Goal: Task Accomplishment & Management: Complete application form

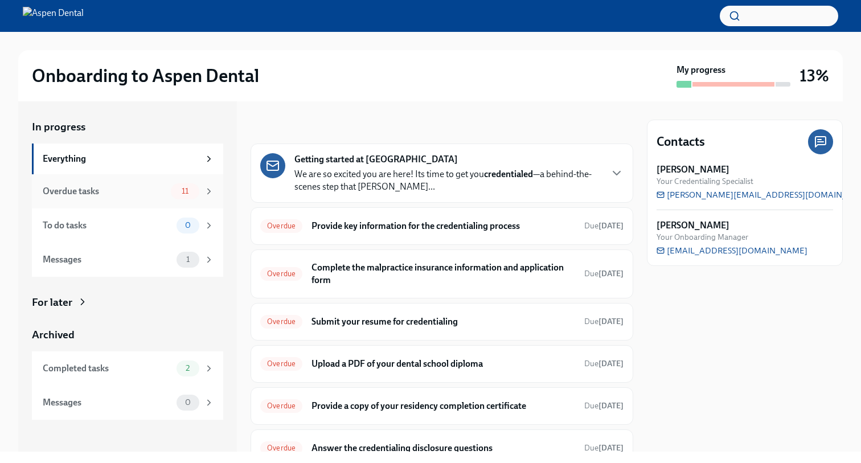
click at [172, 191] on div "11" at bounding box center [185, 191] width 28 height 16
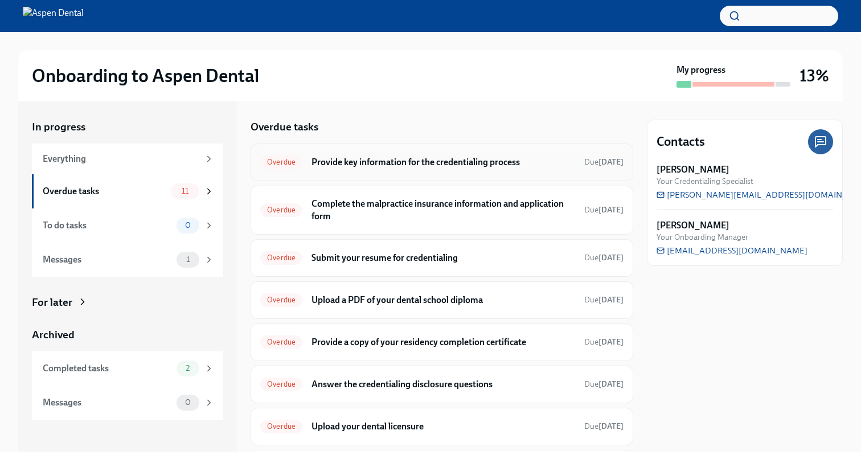
click at [324, 161] on h6 "Provide key information for the credentialing process" at bounding box center [444, 162] width 264 height 13
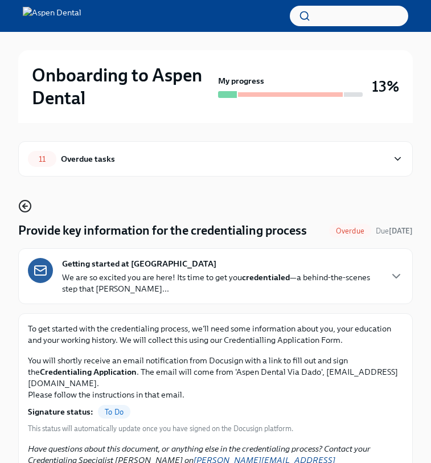
click at [24, 204] on icon "button" at bounding box center [25, 206] width 14 height 14
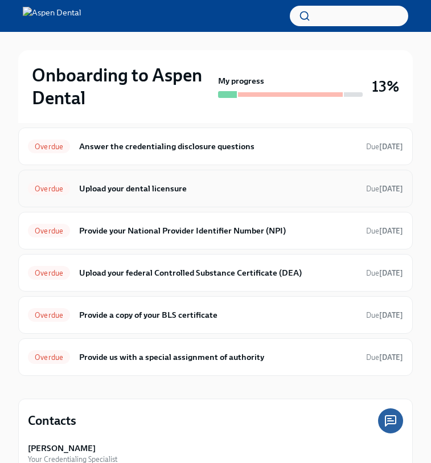
scroll to position [316, 0]
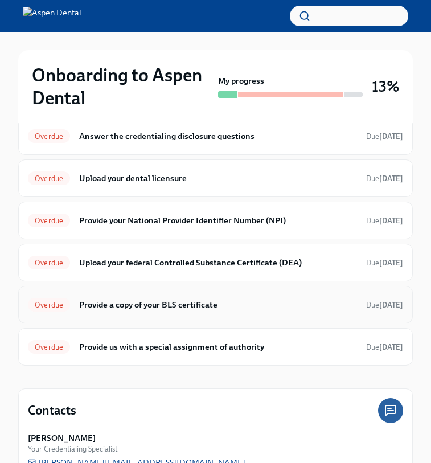
click at [144, 292] on div "Overdue Provide a copy of your BLS certificate Due [DATE]" at bounding box center [215, 305] width 395 height 38
click at [142, 302] on h6 "Provide a copy of your BLS certificate" at bounding box center [218, 304] width 278 height 13
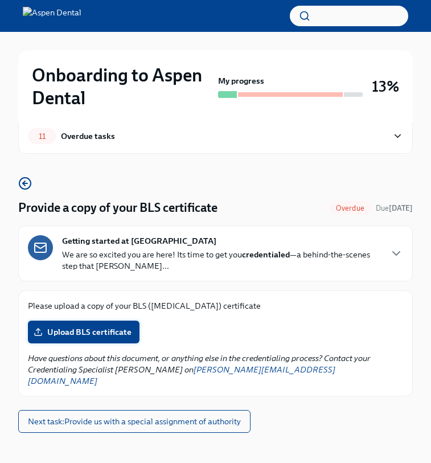
scroll to position [22, 0]
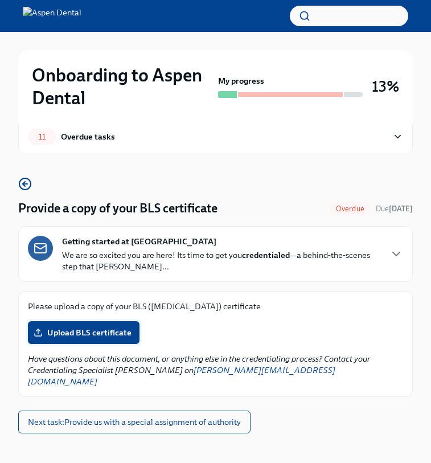
click at [99, 334] on span "Upload BLS certificate" at bounding box center [84, 332] width 96 height 11
click at [0, 0] on input "Upload BLS certificate" at bounding box center [0, 0] width 0 height 0
click at [105, 325] on label "Upload BLS certificate" at bounding box center [84, 332] width 112 height 23
click at [0, 0] on input "Upload BLS certificate" at bounding box center [0, 0] width 0 height 0
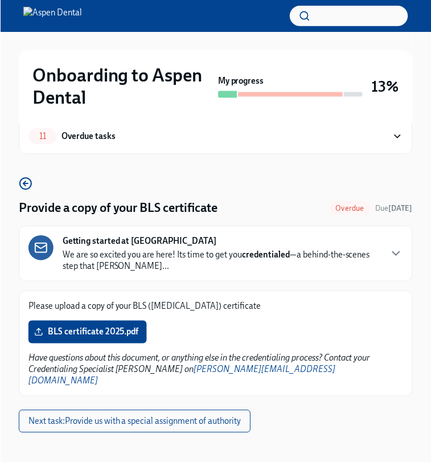
scroll to position [11, 0]
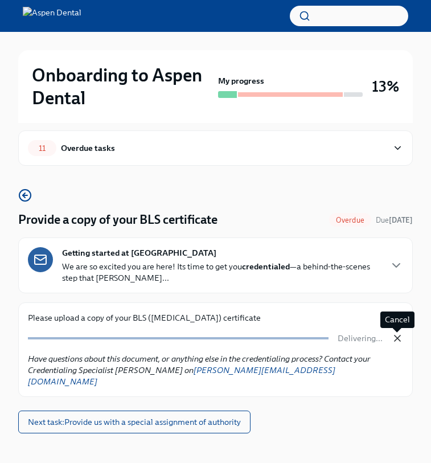
click at [394, 337] on icon "button" at bounding box center [397, 338] width 11 height 11
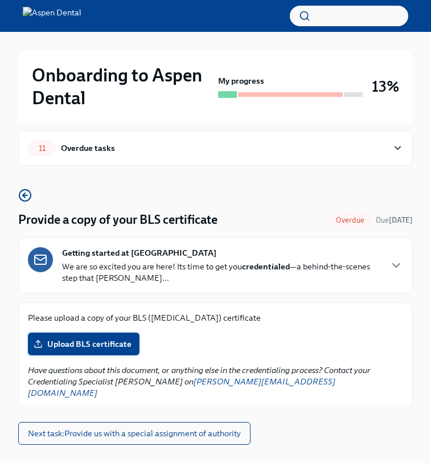
click at [118, 349] on span "Upload BLS certificate" at bounding box center [84, 343] width 96 height 11
click at [0, 0] on input "Upload BLS certificate" at bounding box center [0, 0] width 0 height 0
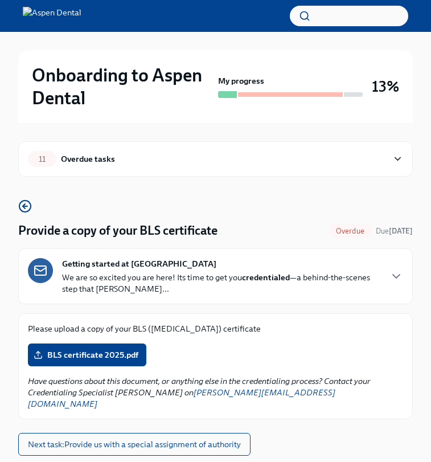
scroll to position [0, 0]
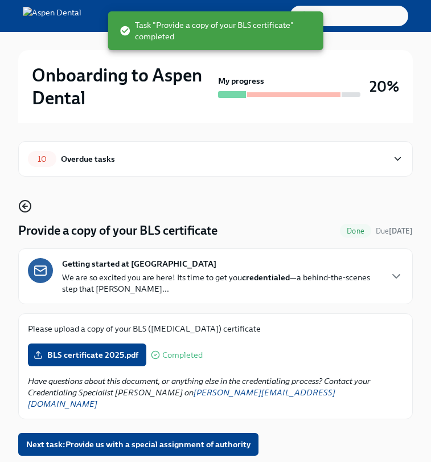
click at [27, 207] on icon "button" at bounding box center [25, 206] width 14 height 14
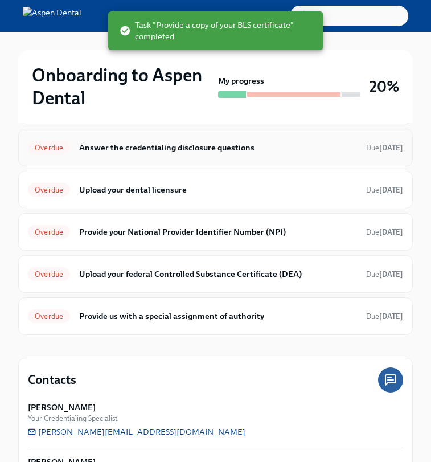
scroll to position [309, 0]
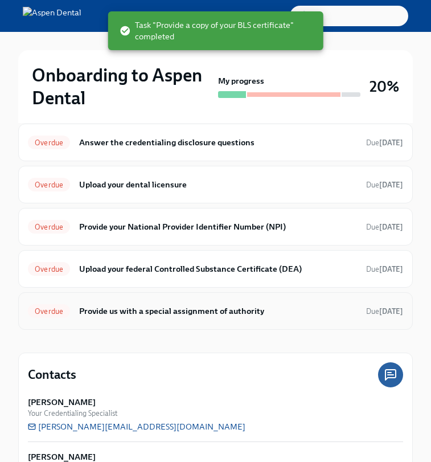
click at [187, 320] on div "Overdue Provide us with a special assignment of authority Due [DATE]" at bounding box center [215, 311] width 395 height 38
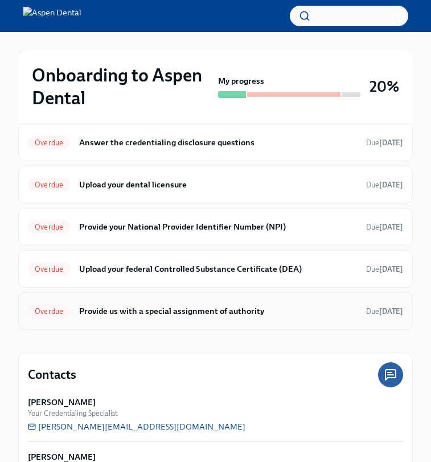
click at [213, 314] on h6 "Provide us with a special assignment of authority" at bounding box center [218, 311] width 278 height 13
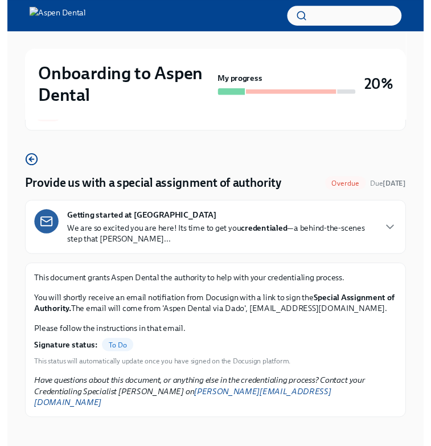
scroll to position [41, 0]
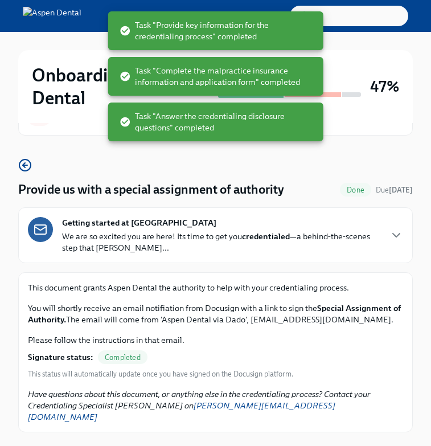
click at [263, 173] on div "Provide us with a special assignment of authority Done Due [DATE] Getting start…" at bounding box center [215, 295] width 395 height 274
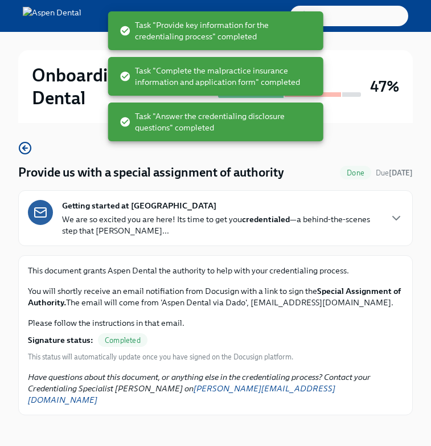
scroll to position [57, 0]
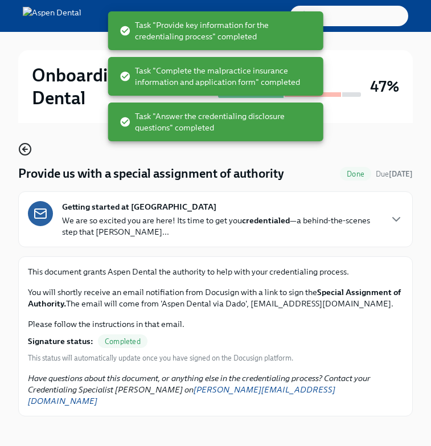
click at [21, 149] on icon "button" at bounding box center [25, 149] width 14 height 14
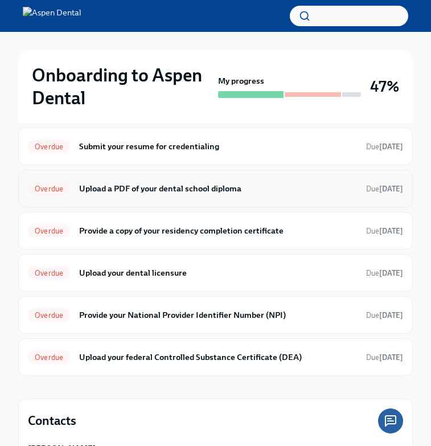
scroll to position [53, 0]
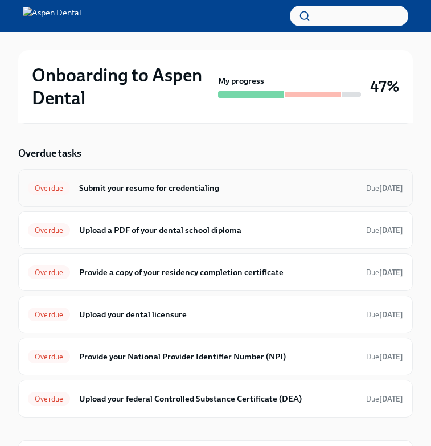
click at [145, 185] on h6 "Submit your resume for credentialing" at bounding box center [218, 188] width 278 height 13
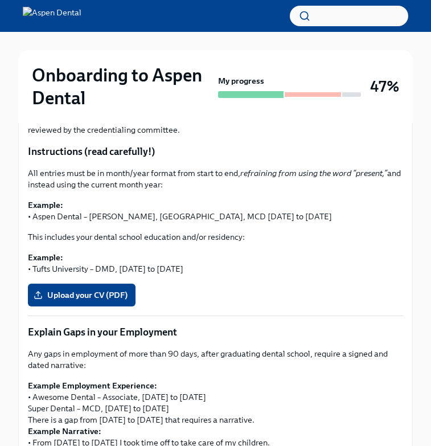
scroll to position [249, 0]
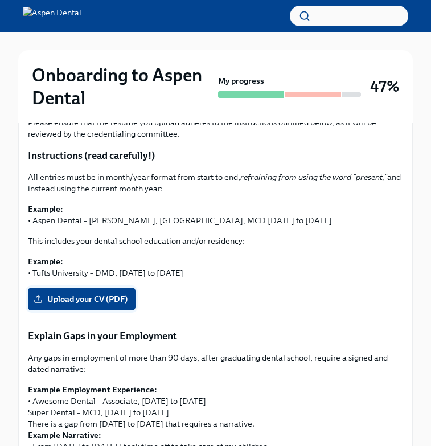
click at [108, 290] on label "Upload your CV (PDF)" at bounding box center [82, 299] width 108 height 23
click at [0, 0] on input "Upload your CV (PDF)" at bounding box center [0, 0] width 0 height 0
click at [103, 301] on span "Upload your CV (PDF)" at bounding box center [82, 298] width 92 height 11
click at [0, 0] on input "Upload your CV (PDF)" at bounding box center [0, 0] width 0 height 0
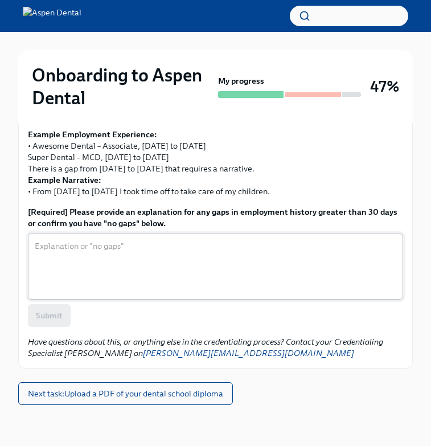
scroll to position [505, 0]
click at [102, 268] on textarea "[Required] Please provide an explanation for any gaps in employment history gre…" at bounding box center [216, 266] width 362 height 55
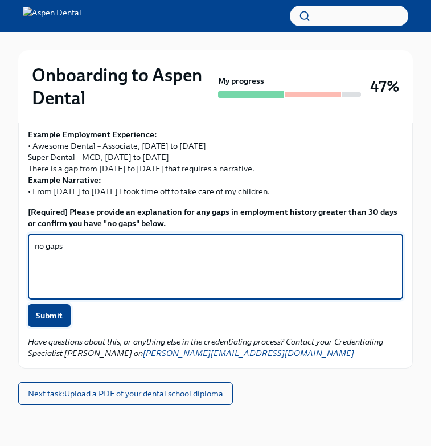
type textarea "no gaps"
click at [55, 317] on span "Submit" at bounding box center [49, 315] width 27 height 11
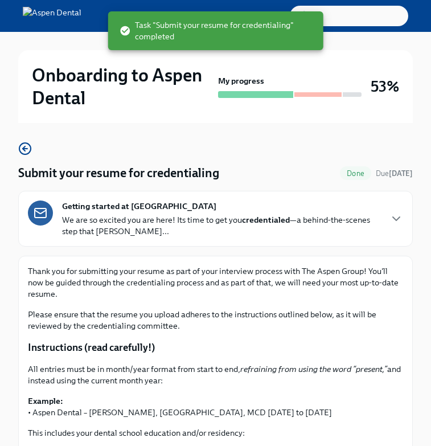
scroll to position [55, 0]
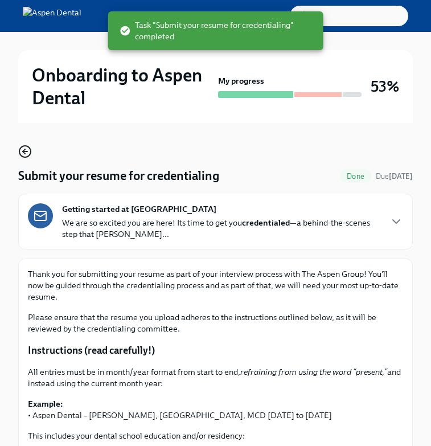
click at [24, 149] on icon "button" at bounding box center [24, 151] width 2 height 5
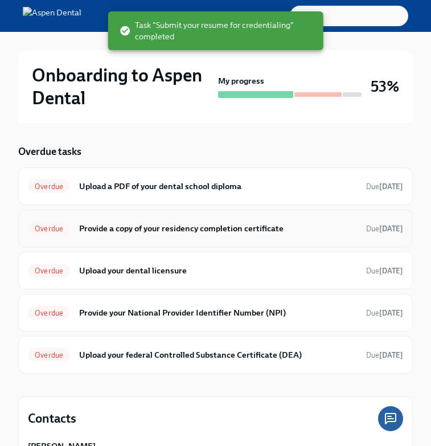
click at [56, 233] on div "Overdue" at bounding box center [49, 229] width 42 height 14
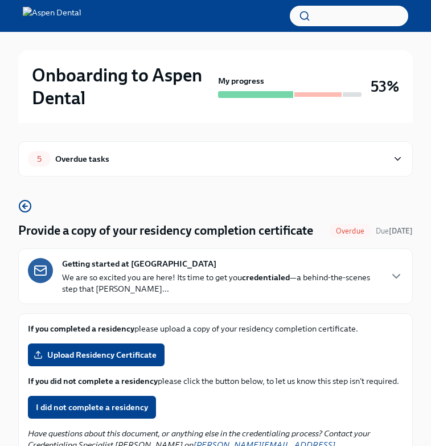
click at [64, 161] on div "Overdue tasks" at bounding box center [82, 159] width 54 height 13
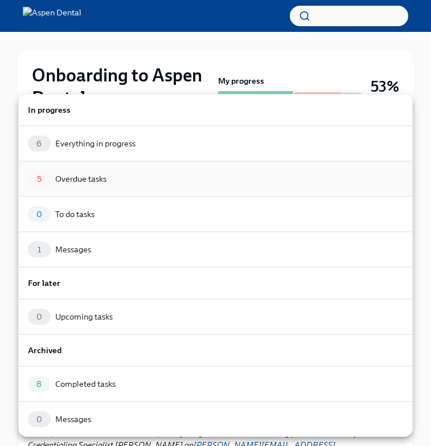
click at [69, 184] on div "Overdue tasks" at bounding box center [80, 178] width 51 height 11
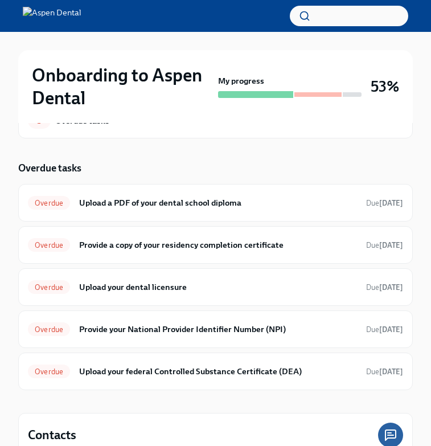
scroll to position [38, 0]
click at [103, 248] on h6 "Provide a copy of your residency completion certificate" at bounding box center [218, 245] width 278 height 13
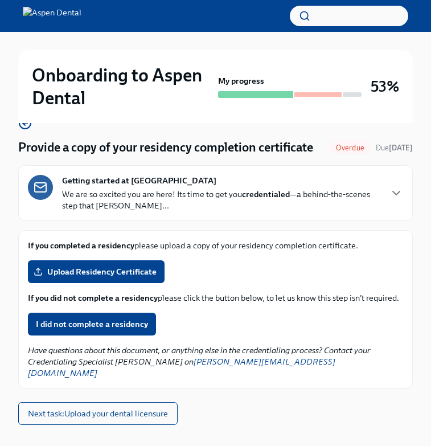
scroll to position [85, 0]
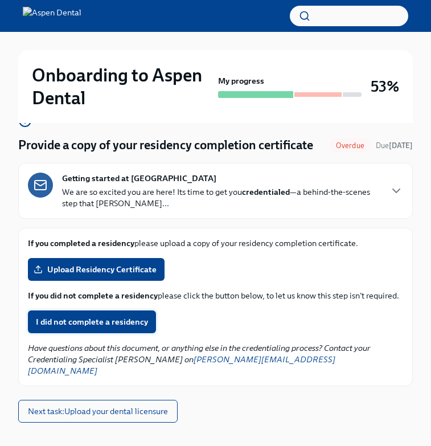
click at [128, 327] on span "I did not complete a residency" at bounding box center [92, 321] width 112 height 11
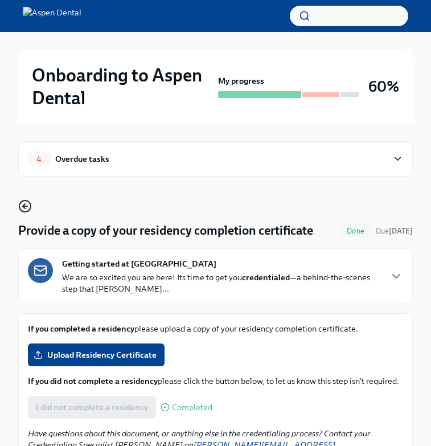
scroll to position [0, 0]
click at [27, 206] on icon "button" at bounding box center [25, 206] width 5 height 0
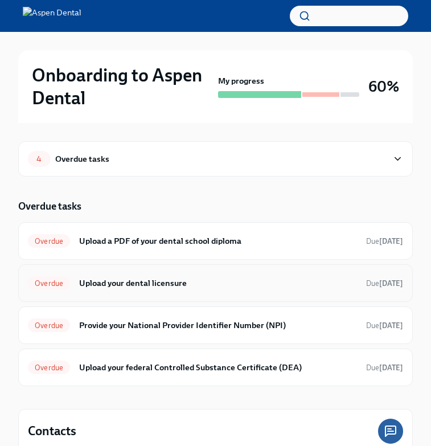
click at [167, 293] on div "Overdue Upload your dental licensure Due [DATE]" at bounding box center [215, 283] width 395 height 38
click at [140, 327] on h6 "Provide your National Provider Identifier Number (NPI)" at bounding box center [218, 325] width 278 height 13
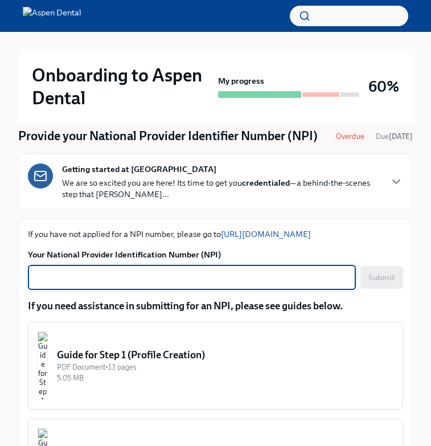
click at [125, 284] on textarea "Your National Provider Identification Number (NPI)" at bounding box center [192, 278] width 314 height 14
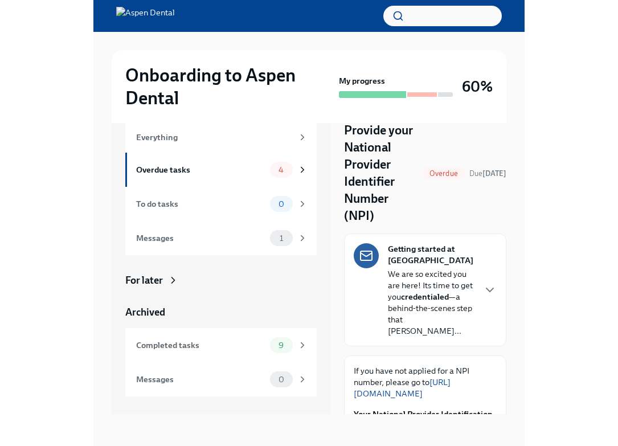
scroll to position [19, 0]
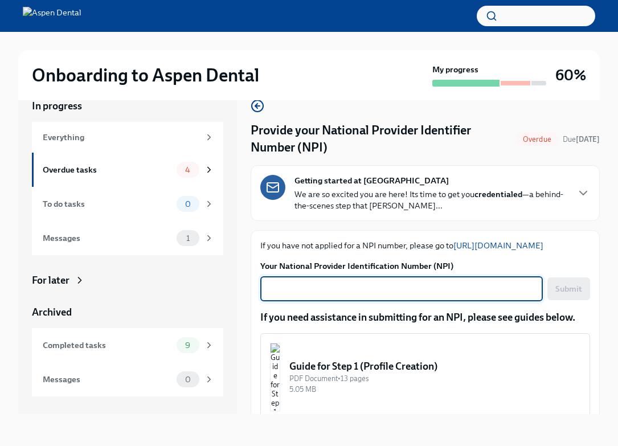
click at [320, 284] on textarea "Your National Provider Identification Number (NPI)" at bounding box center [401, 289] width 269 height 14
paste textarea "1417634494"
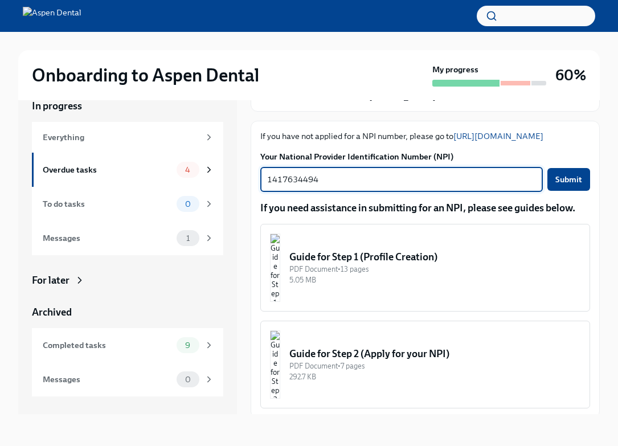
scroll to position [124, 0]
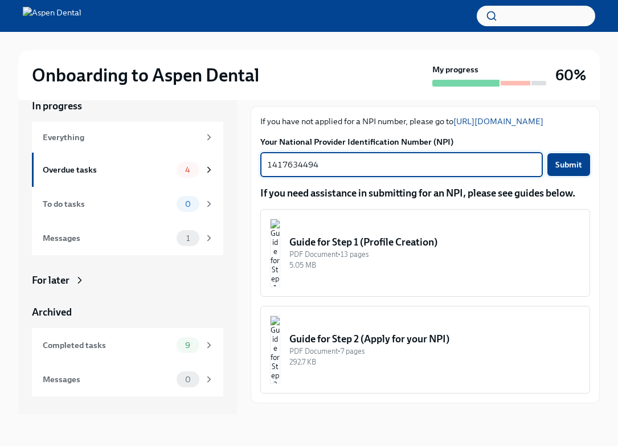
type textarea "1417634494"
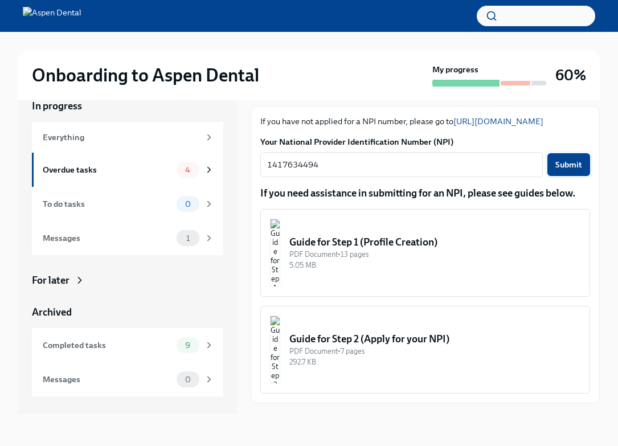
click at [578, 167] on span "Submit" at bounding box center [568, 164] width 27 height 11
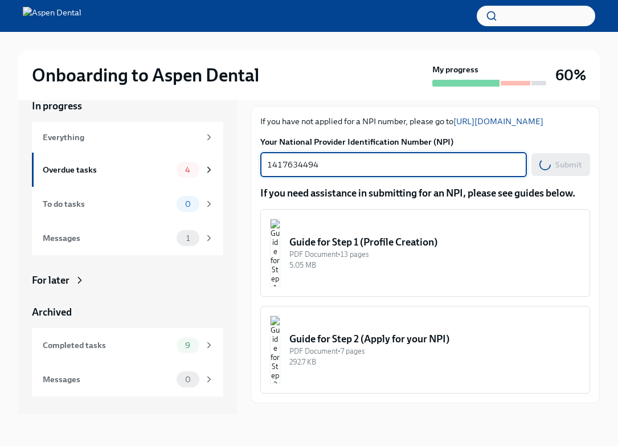
drag, startPoint x: 331, startPoint y: 166, endPoint x: 264, endPoint y: 165, distance: 67.2
click at [264, 165] on div "1417634494 x ​" at bounding box center [393, 164] width 267 height 25
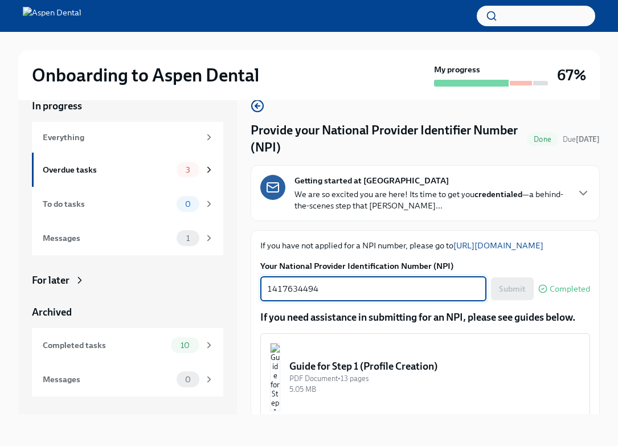
scroll to position [0, 0]
click at [93, 173] on div "Overdue tasks" at bounding box center [107, 169] width 129 height 13
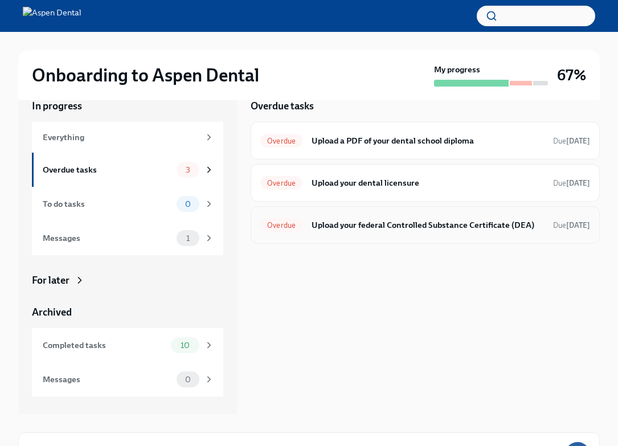
click at [396, 227] on h6 "Upload your federal Controlled Substance Certificate (DEA)" at bounding box center [428, 225] width 232 height 13
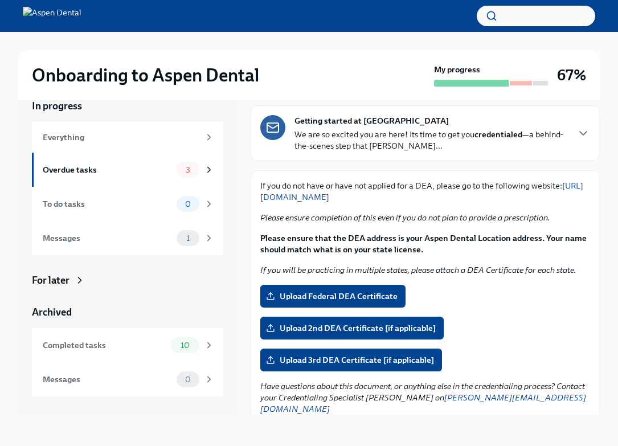
scroll to position [59, 0]
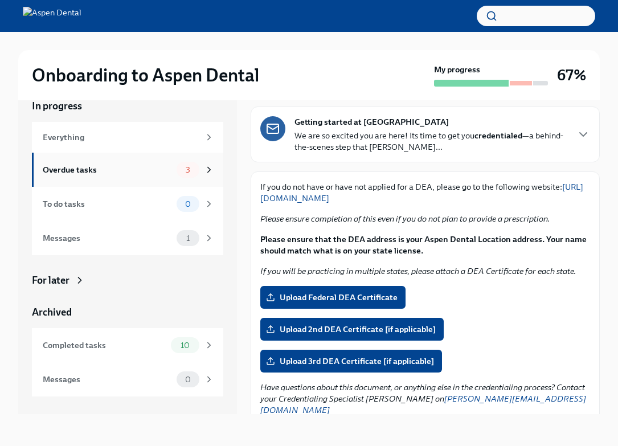
click at [149, 174] on div "Overdue tasks" at bounding box center [107, 169] width 129 height 13
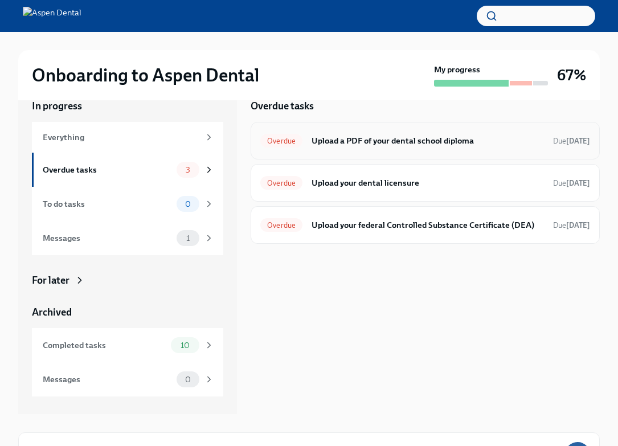
click at [353, 140] on h6 "Upload a PDF of your dental school diploma" at bounding box center [428, 140] width 232 height 13
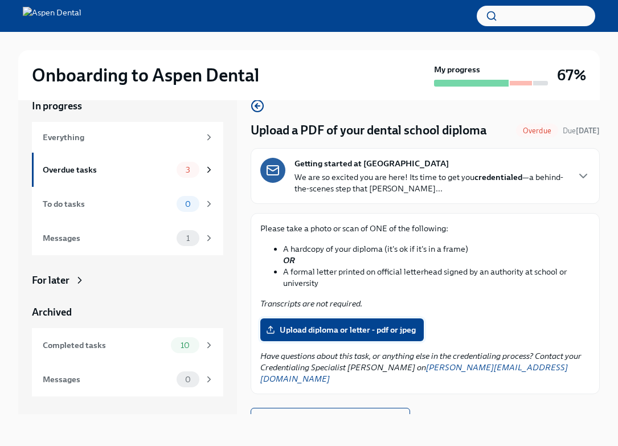
click at [335, 327] on span "Upload diploma or letter - pdf or jpeg" at bounding box center [342, 329] width 148 height 11
click at [0, 0] on input "Upload diploma or letter - pdf or jpeg" at bounding box center [0, 0] width 0 height 0
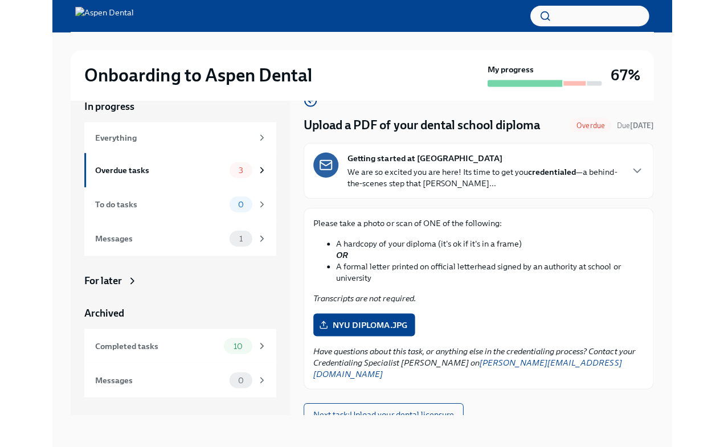
scroll to position [5, 0]
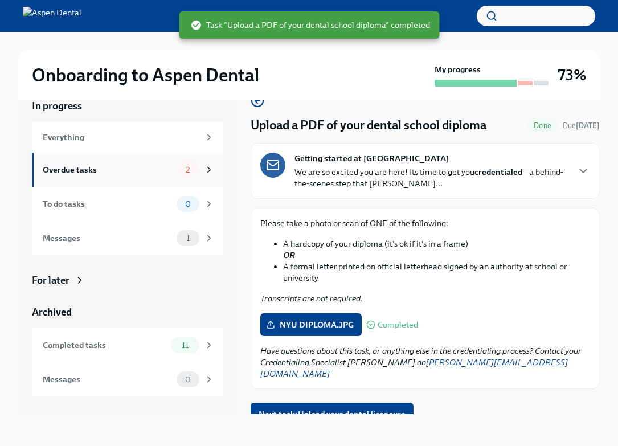
click at [87, 170] on div "Overdue tasks" at bounding box center [107, 169] width 129 height 13
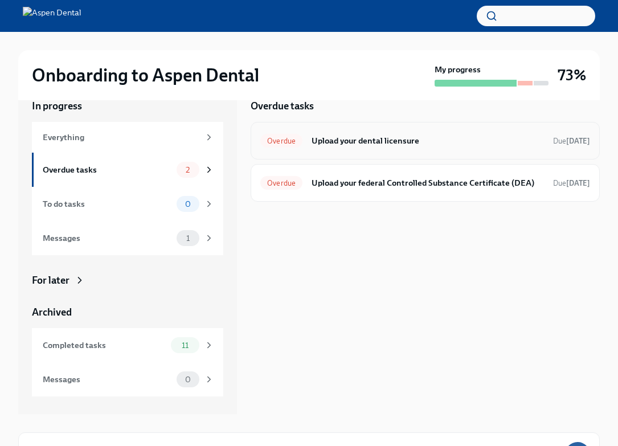
click at [350, 144] on h6 "Upload your dental licensure" at bounding box center [428, 140] width 232 height 13
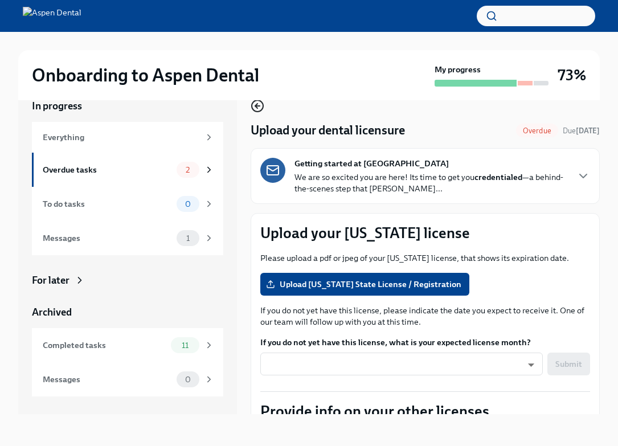
click at [261, 109] on icon "button" at bounding box center [258, 106] width 14 height 14
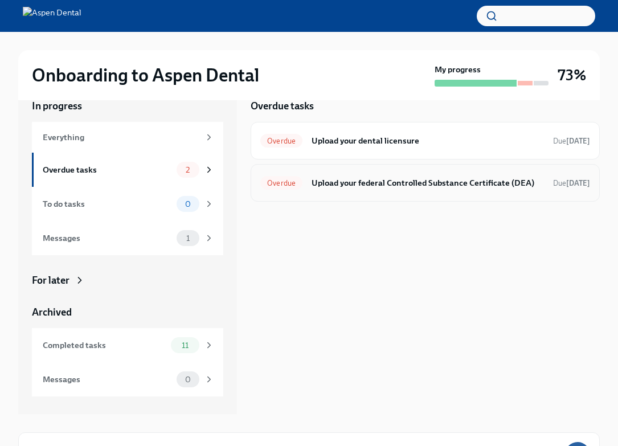
click at [341, 190] on div "Overdue Upload your federal Controlled Substance Certificate (DEA) Due [DATE]" at bounding box center [425, 183] width 330 height 18
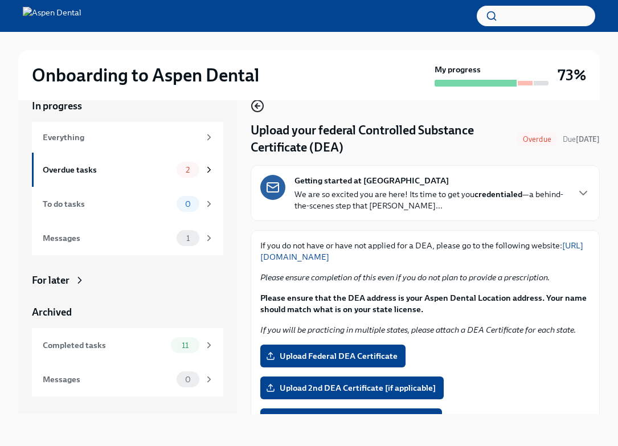
click at [259, 102] on icon "button" at bounding box center [258, 106] width 14 height 14
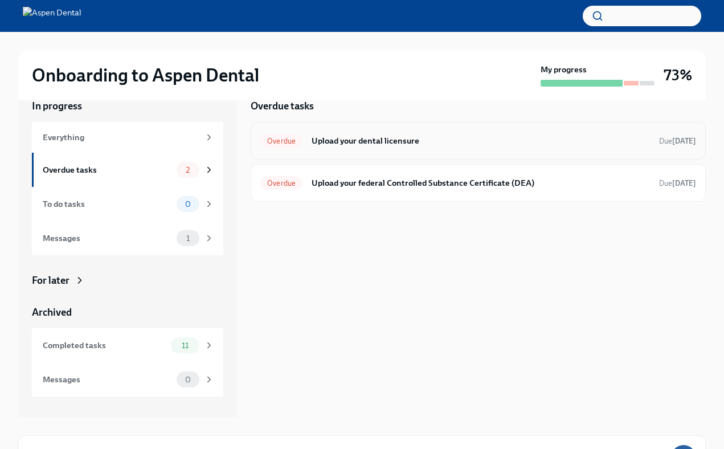
click at [333, 134] on h6 "Upload your dental licensure" at bounding box center [481, 140] width 338 height 13
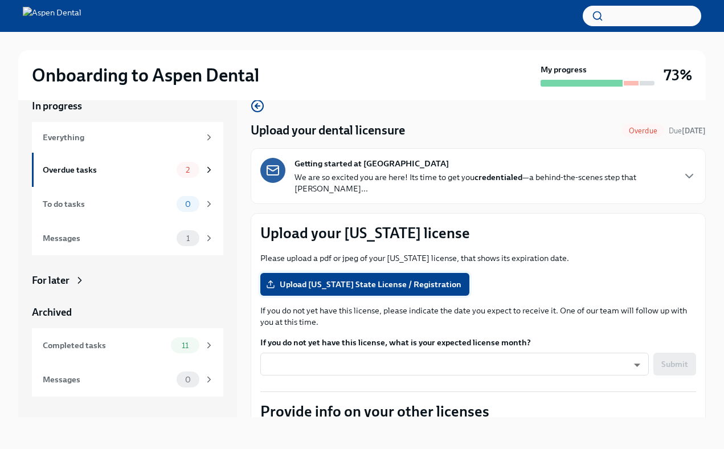
click at [340, 279] on span "Upload [US_STATE] State License / Registration" at bounding box center [364, 284] width 193 height 11
click at [0, 0] on input "Upload [US_STATE] State License / Registration" at bounding box center [0, 0] width 0 height 0
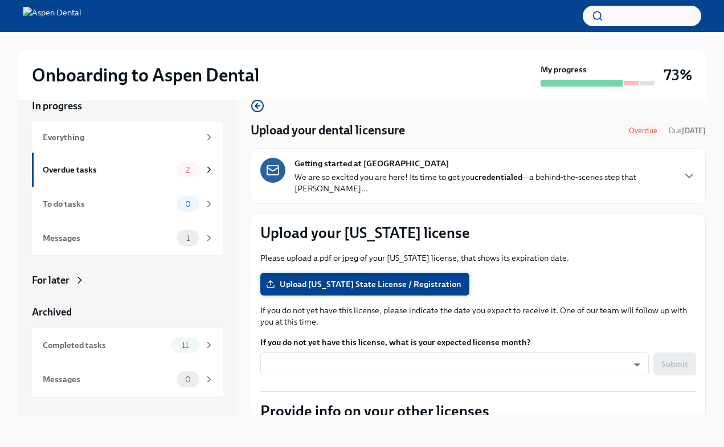
click at [356, 279] on span "Upload [US_STATE] State License / Registration" at bounding box center [364, 284] width 193 height 11
click at [0, 0] on input "Upload [US_STATE] State License / Registration" at bounding box center [0, 0] width 0 height 0
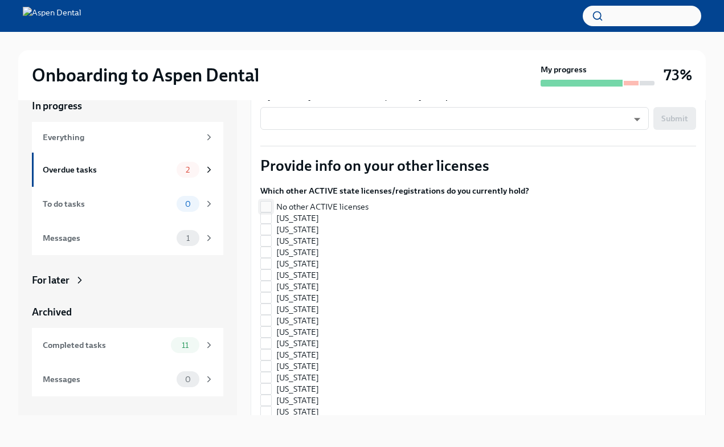
scroll to position [247, 0]
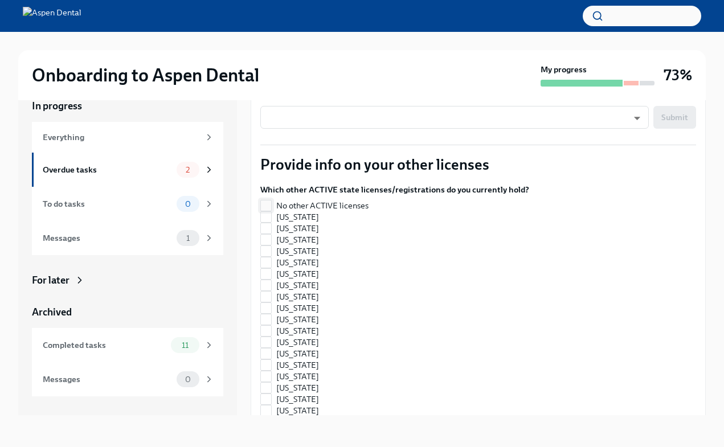
click at [266, 200] on input "No other ACTIVE licenses" at bounding box center [266, 205] width 10 height 10
checkbox input "true"
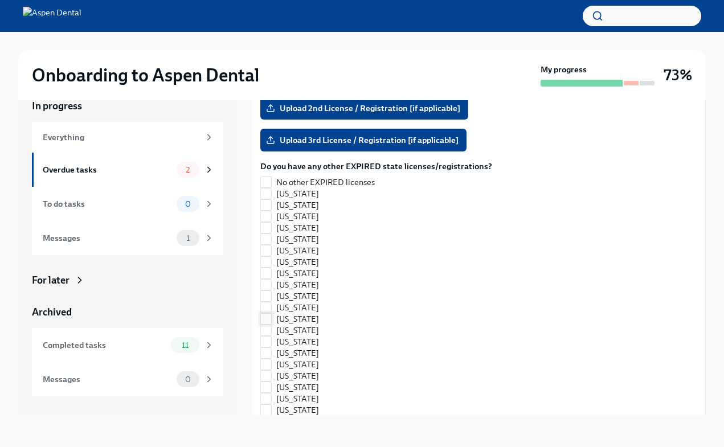
scroll to position [1057, 0]
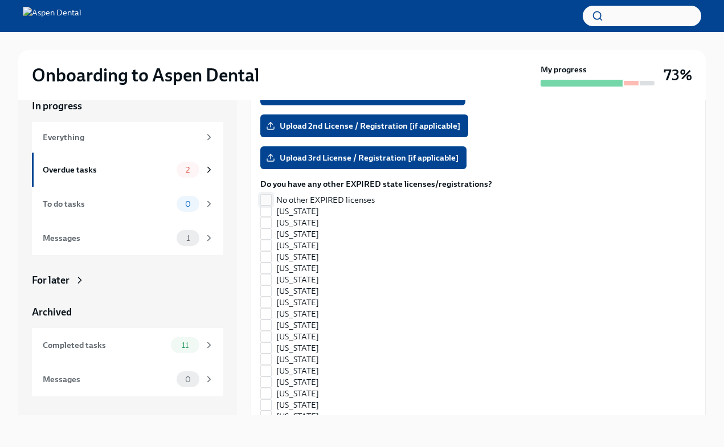
click at [270, 195] on input "No other EXPIRED licenses" at bounding box center [266, 200] width 10 height 10
checkbox input "true"
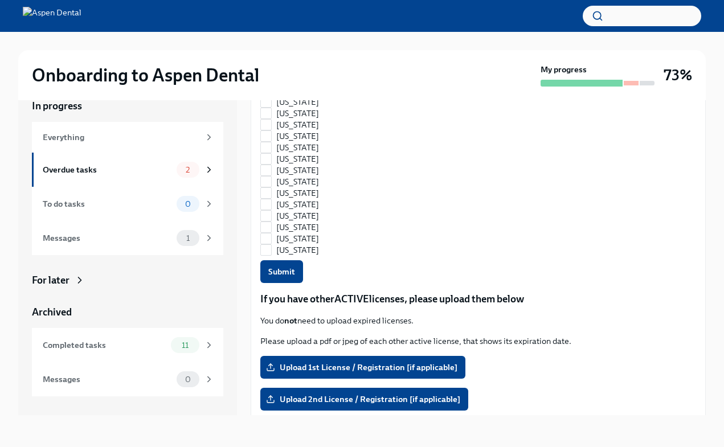
scroll to position [778, 0]
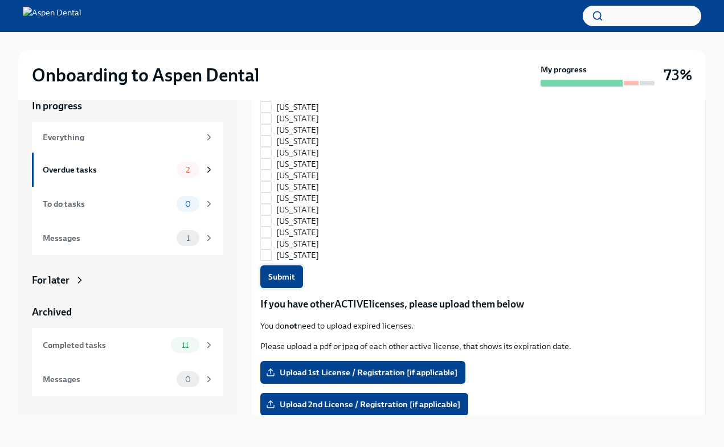
click at [285, 272] on button "Submit" at bounding box center [281, 276] width 43 height 23
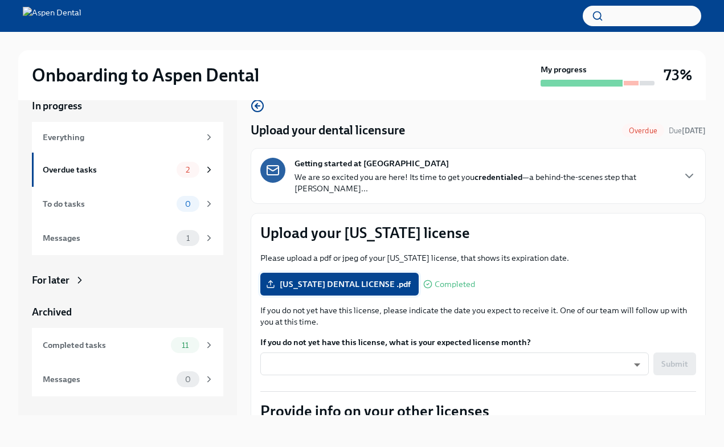
scroll to position [0, 0]
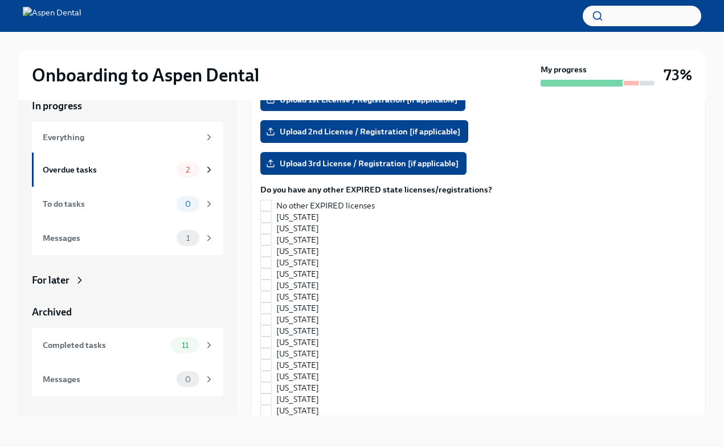
checkbox input "false"
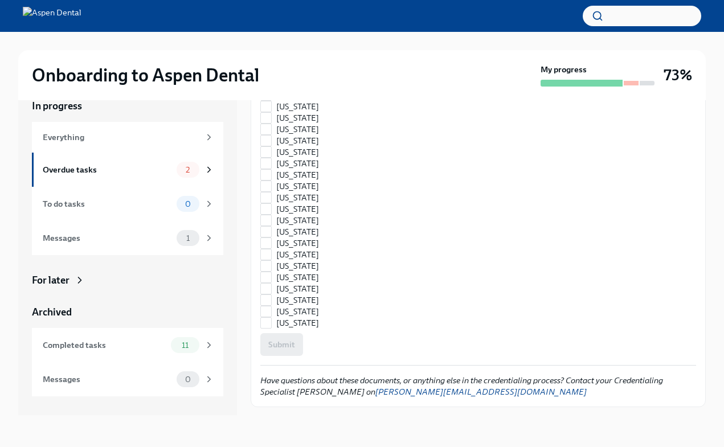
checkbox input "true"
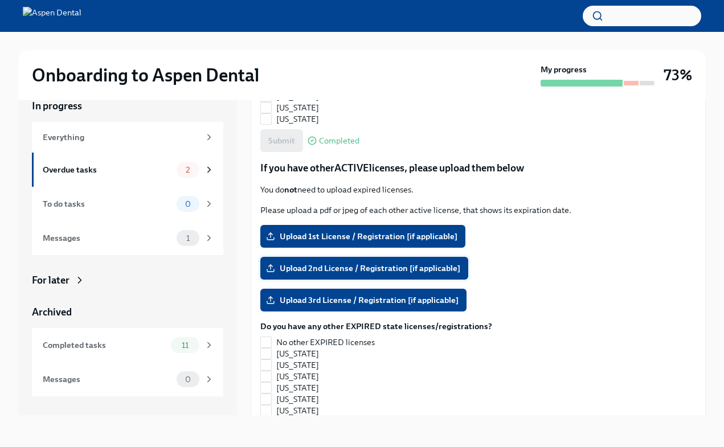
scroll to position [926, 0]
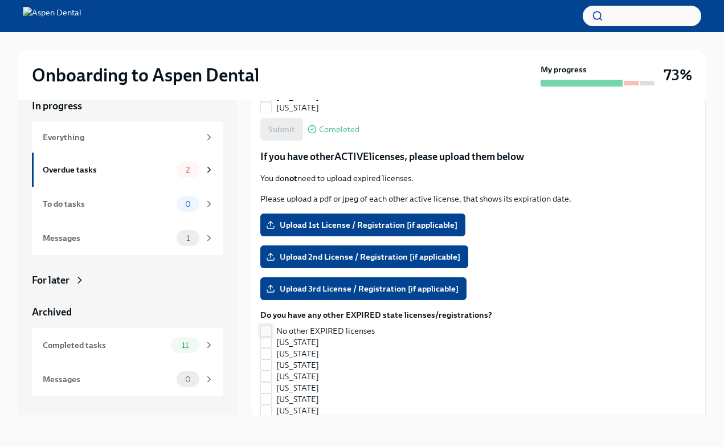
click at [269, 326] on input "No other EXPIRED licenses" at bounding box center [266, 331] width 10 height 10
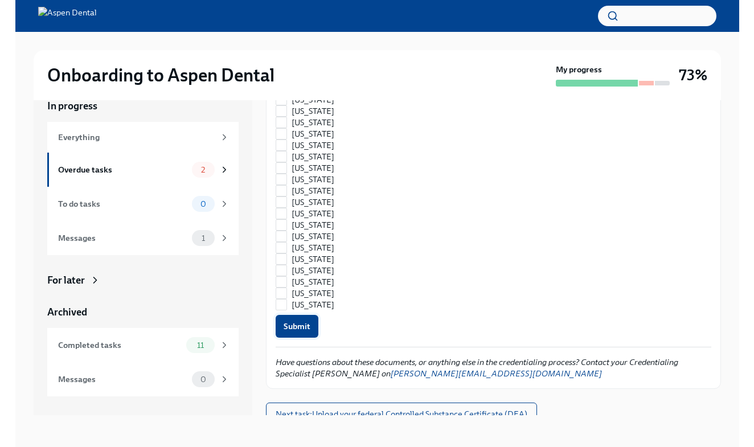
scroll to position [1532, 0]
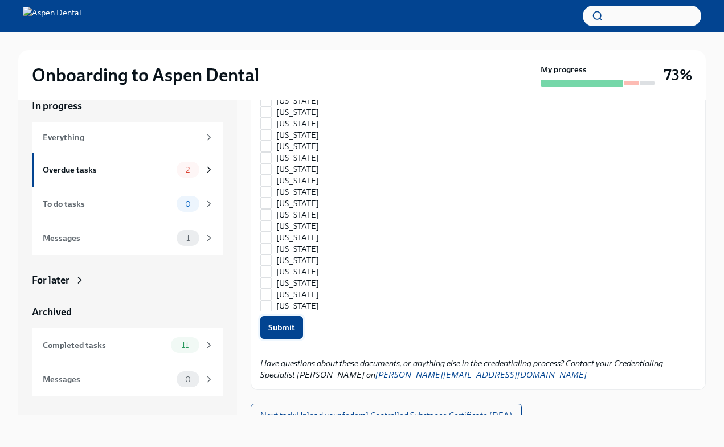
click at [279, 322] on span "Submit" at bounding box center [281, 327] width 27 height 11
checkbox input "true"
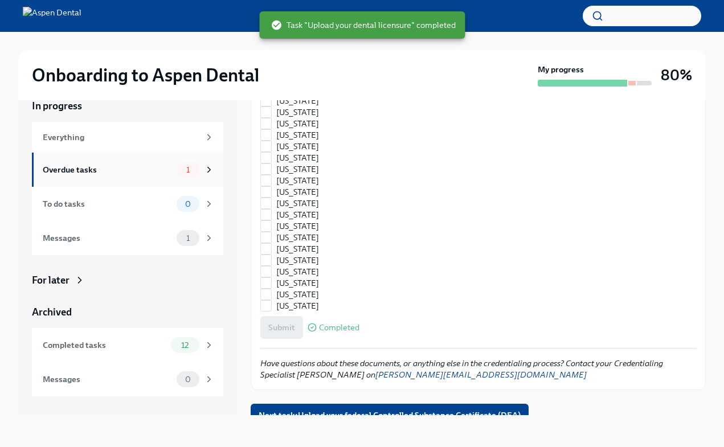
click at [160, 170] on div "Overdue tasks" at bounding box center [107, 169] width 129 height 13
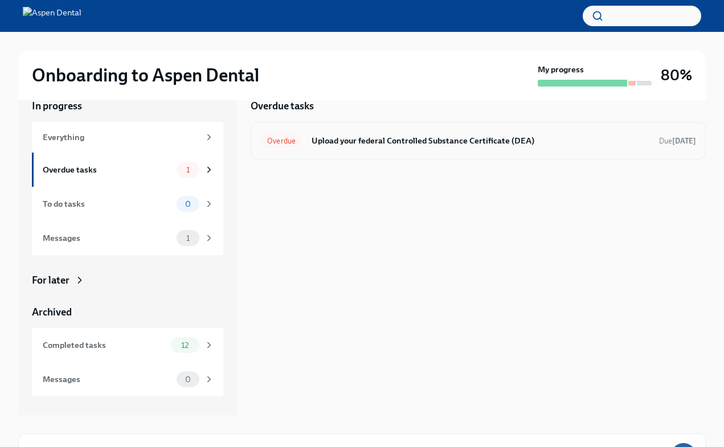
click at [535, 142] on h6 "Upload your federal Controlled Substance Certificate (DEA)" at bounding box center [481, 140] width 338 height 13
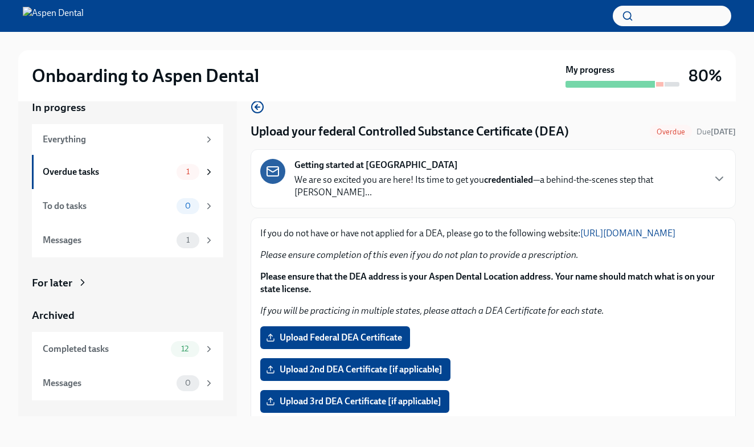
click at [347, 300] on div "If you do not have or have not applied for a DEA, please go to the following we…" at bounding box center [493, 272] width 466 height 90
